Goal: Navigation & Orientation: Find specific page/section

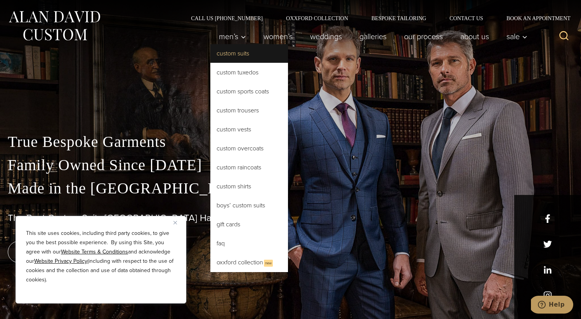
click at [238, 61] on link "Custom Suits" at bounding box center [249, 53] width 78 height 19
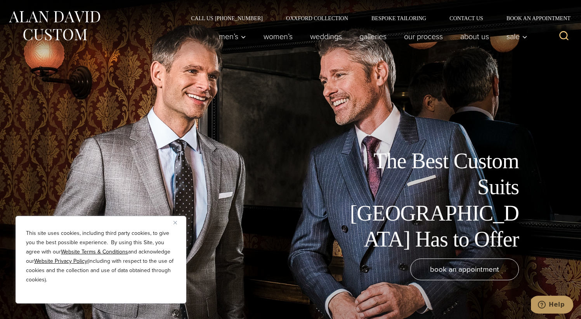
click at [176, 221] on button "Close" at bounding box center [177, 222] width 9 height 9
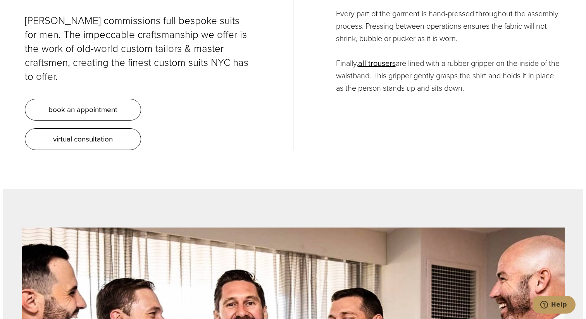
scroll to position [2935, 0]
